Goal: Information Seeking & Learning: Find specific fact

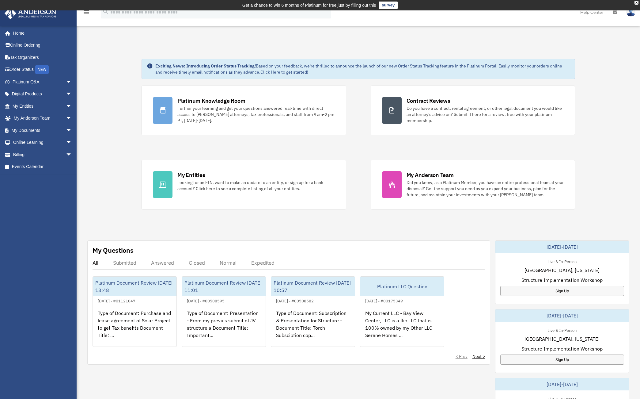
click at [157, 258] on div "My Questions All Submitted Answered Closed Normal Expedited Platinum Document R…" at bounding box center [288, 302] width 403 height 124
click at [157, 263] on div "Answered" at bounding box center [162, 262] width 23 height 6
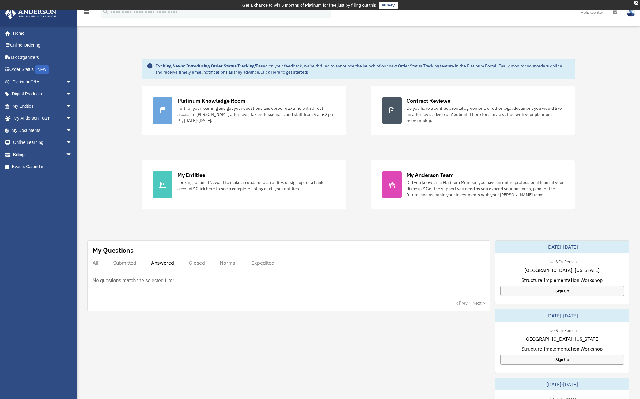
click at [128, 263] on div "Submitted" at bounding box center [124, 262] width 23 height 6
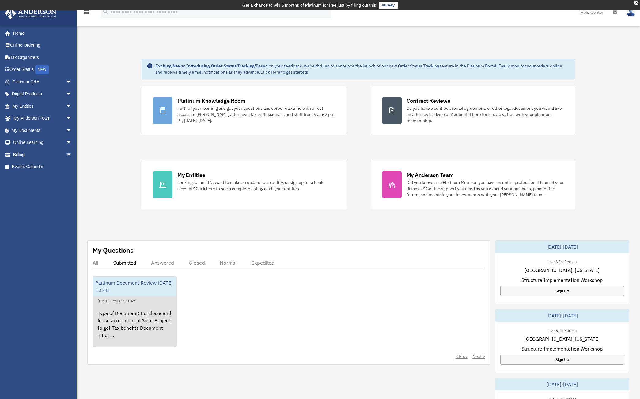
click at [111, 310] on div "Type of Document: Purchase and lease agreement of Solar Project to get Tax bene…" at bounding box center [135, 328] width 84 height 48
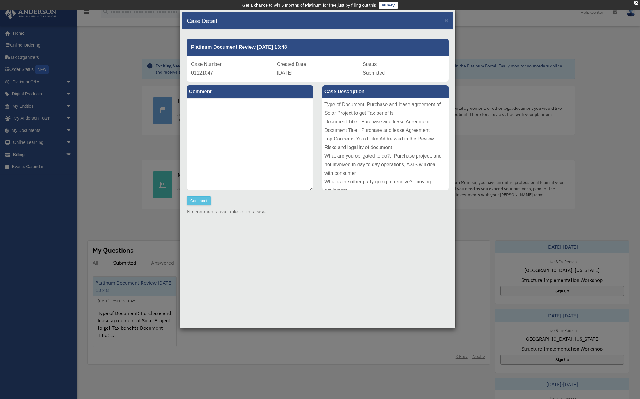
click at [108, 164] on div "Case Detail × Platinum Document Review 09/23/2025 13:48 Case Number 01121047 Cr…" at bounding box center [320, 199] width 640 height 399
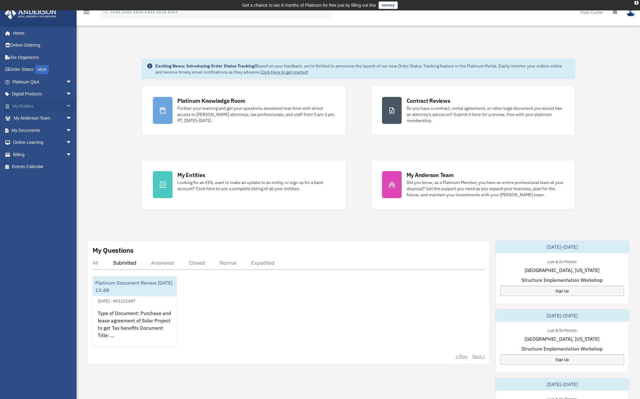
click at [66, 108] on span "arrow_drop_down" at bounding box center [72, 106] width 12 height 13
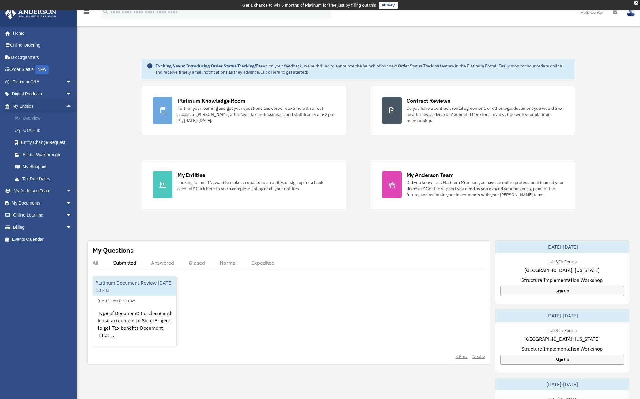
click at [46, 119] on link "Overview" at bounding box center [45, 118] width 73 height 12
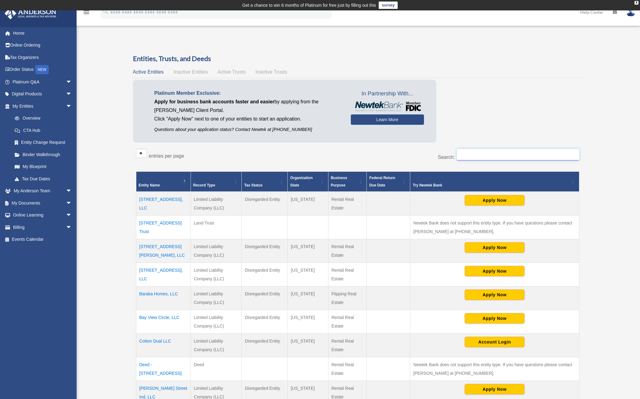
click at [474, 156] on input "Search:" at bounding box center [518, 155] width 123 height 12
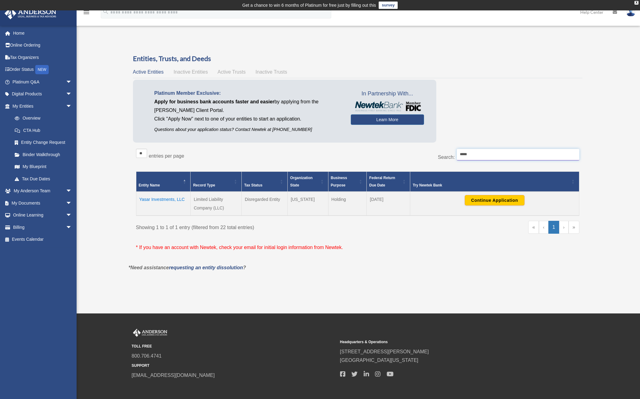
type input "*****"
click at [175, 204] on td "Yasar Investments, LLC" at bounding box center [163, 203] width 55 height 24
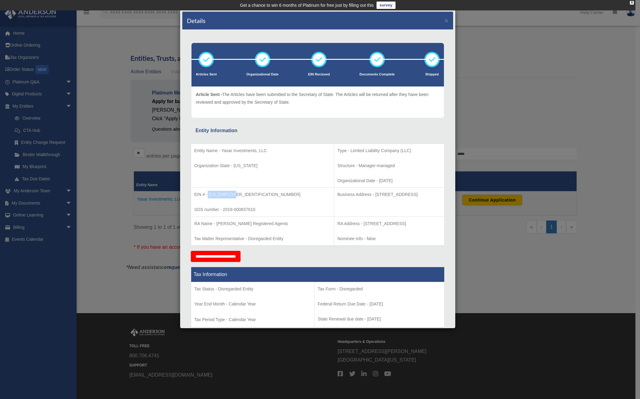
drag, startPoint x: 208, startPoint y: 193, endPoint x: 249, endPoint y: 195, distance: 40.8
click at [249, 195] on p "EIN # - [US_EMPLOYER_IDENTIFICATION_NUMBER]" at bounding box center [262, 195] width 137 height 8
copy p "[US_EMPLOYER_IDENTIFICATION_NUMBER]"
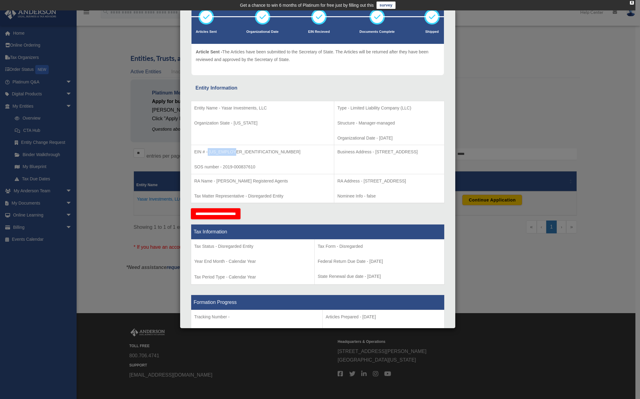
scroll to position [40, 0]
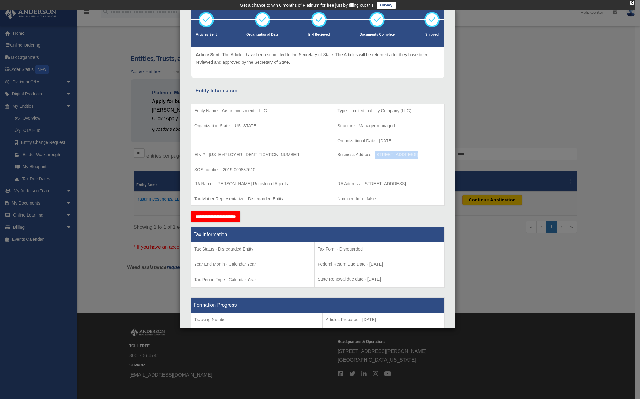
drag, startPoint x: 334, startPoint y: 155, endPoint x: 367, endPoint y: 153, distance: 33.4
click at [367, 153] on p "Business Address - [STREET_ADDRESS]" at bounding box center [389, 155] width 104 height 8
copy p "[STREET_ADDRESS]"
click at [357, 158] on p "Business Address - [STREET_ADDRESS]" at bounding box center [389, 155] width 104 height 8
drag, startPoint x: 335, startPoint y: 154, endPoint x: 412, endPoint y: 154, distance: 77.2
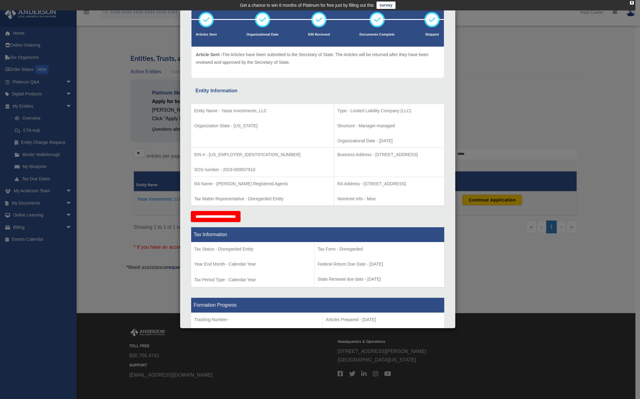
click at [412, 154] on p "Business Address - [STREET_ADDRESS]" at bounding box center [389, 155] width 104 height 8
copy p "[STREET_ADDRESS]"
